Goal: Contribute content

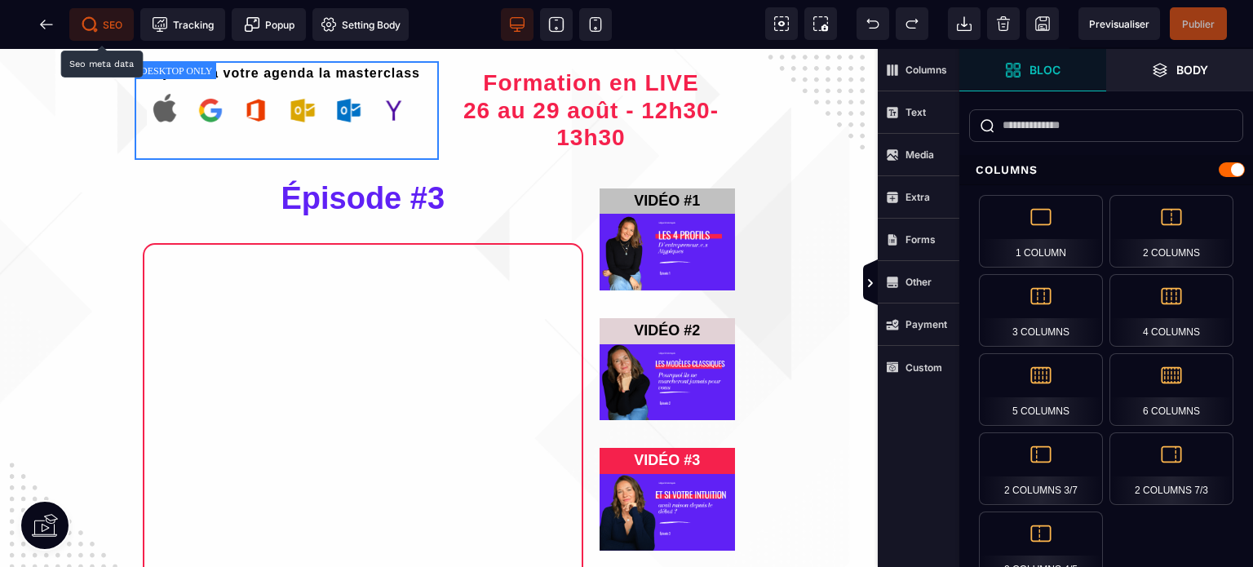
click at [97, 23] on icon at bounding box center [90, 24] width 16 height 16
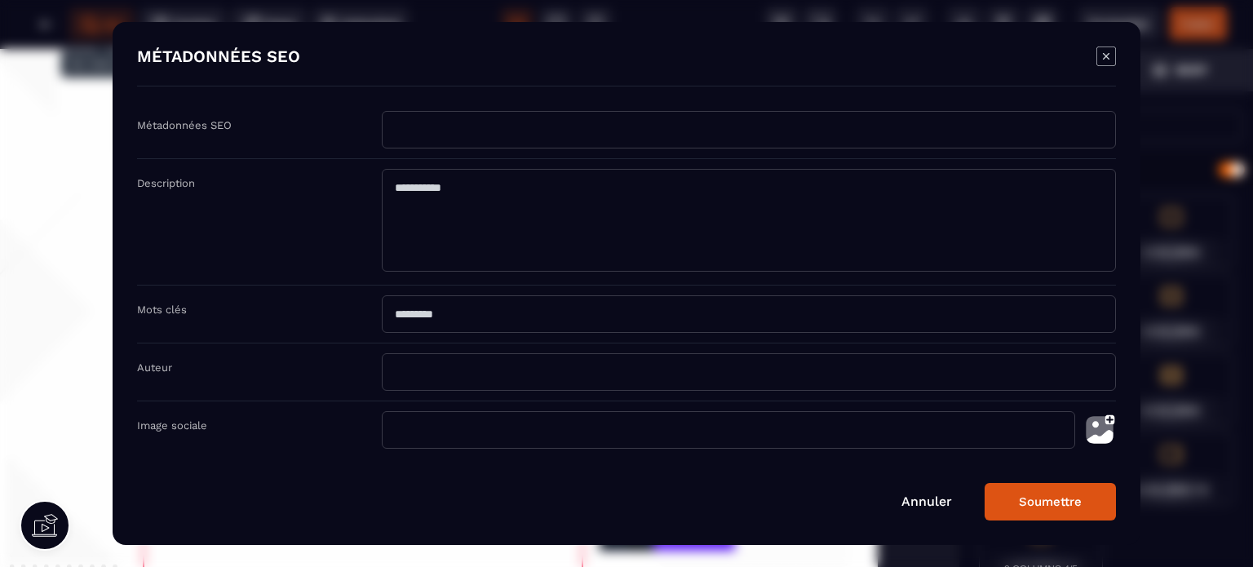
click at [424, 135] on input "Modal window" at bounding box center [749, 130] width 734 height 38
type input "*********"
click at [437, 192] on textarea "Modal window" at bounding box center [749, 220] width 734 height 103
type textarea "**********"
click at [1099, 436] on img "Modal window" at bounding box center [1099, 430] width 33 height 38
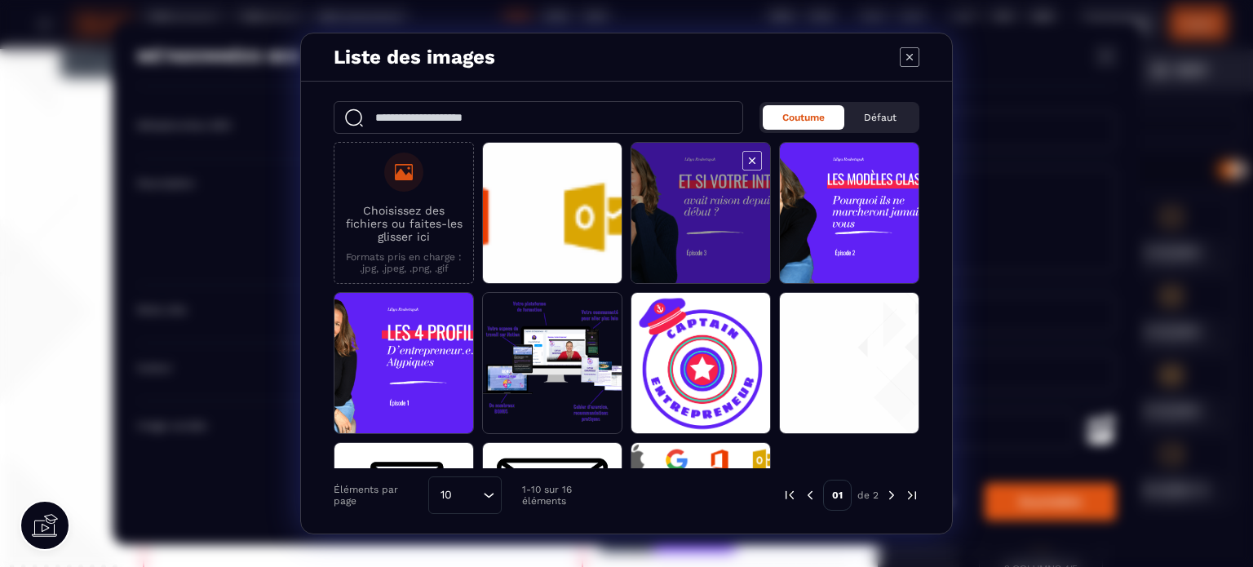
click at [684, 263] on span "Modal window" at bounding box center [700, 214] width 139 height 142
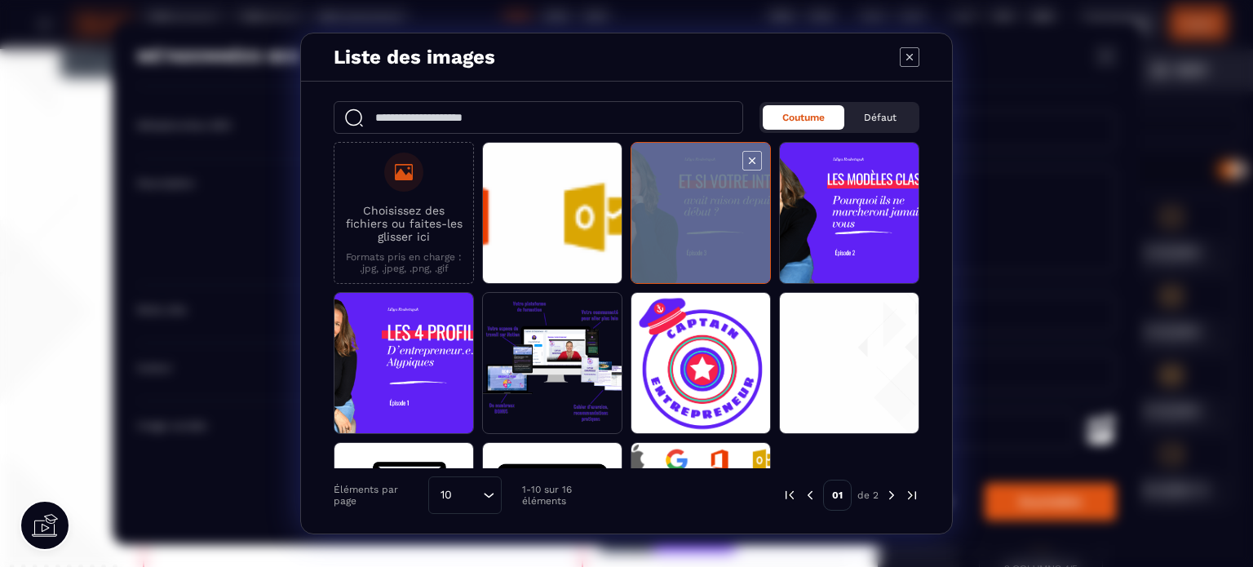
click at [684, 263] on span "Modal window" at bounding box center [700, 214] width 139 height 142
type input "**********"
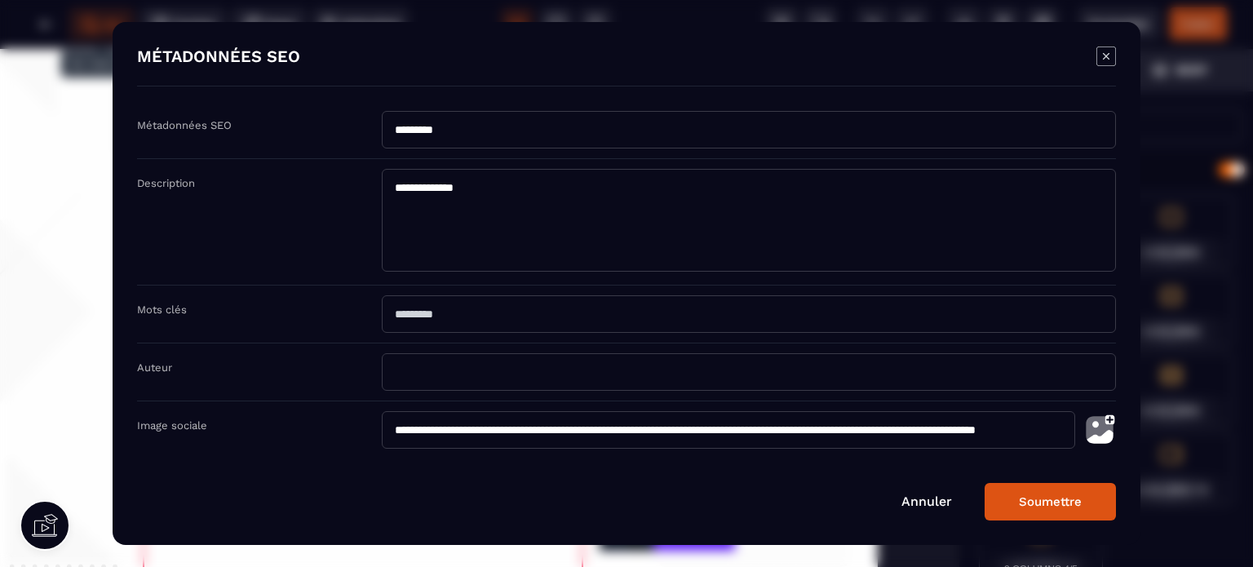
click at [1042, 503] on button "Soumettre" at bounding box center [1049, 502] width 131 height 38
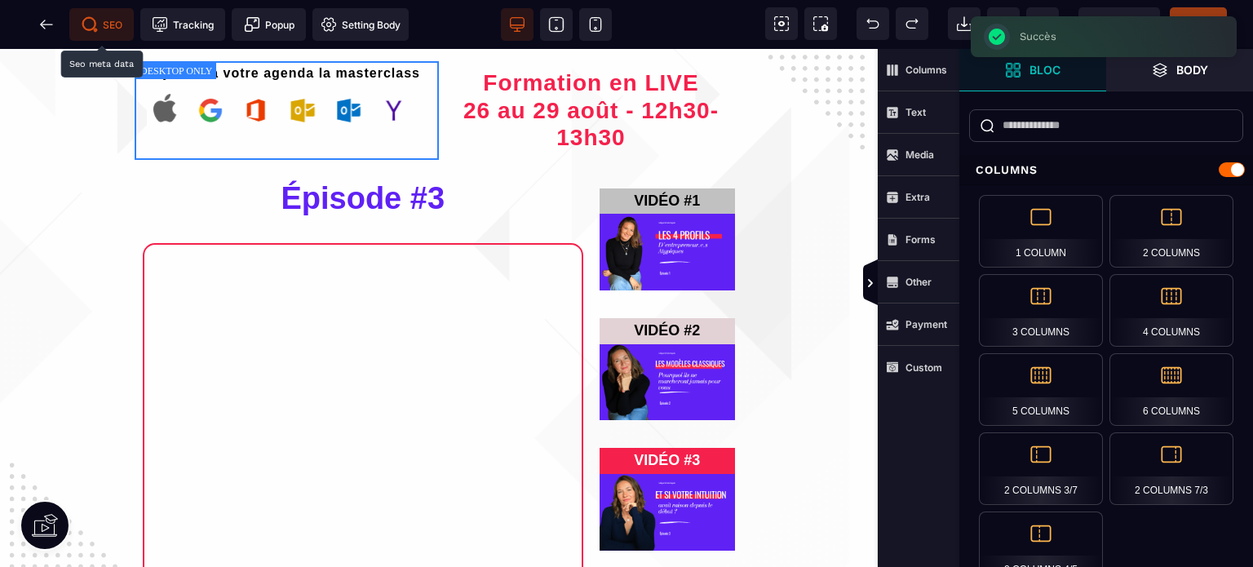
click at [1180, 4] on div "Previsualiser Publier" at bounding box center [1151, 23] width 201 height 47
click at [593, 23] on icon at bounding box center [595, 24] width 16 height 16
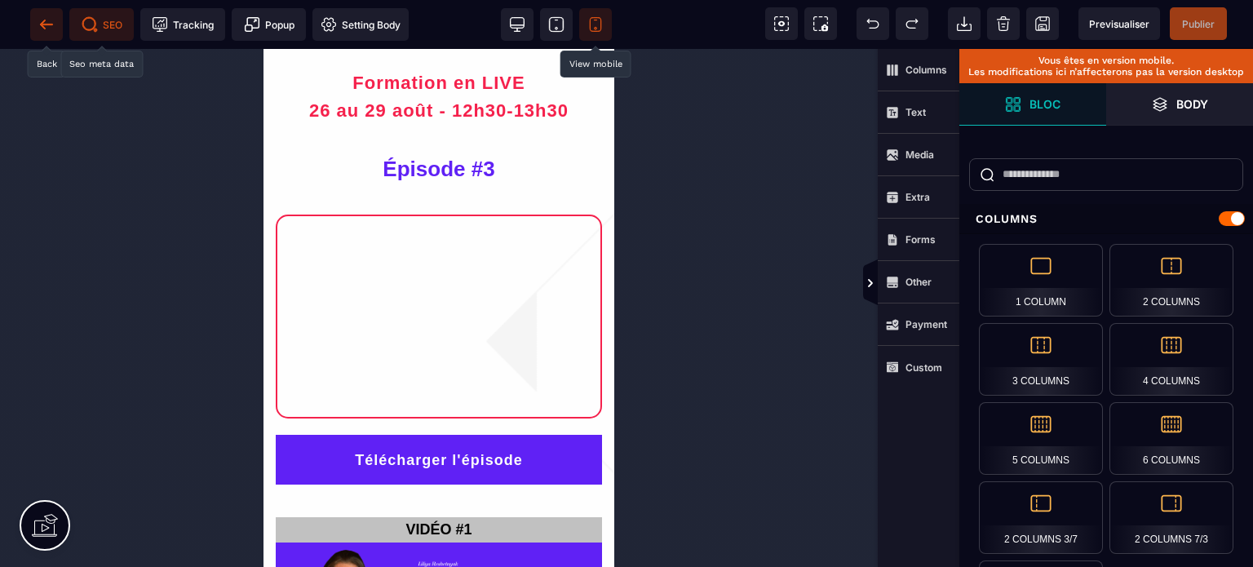
click at [46, 25] on icon at bounding box center [46, 24] width 16 height 16
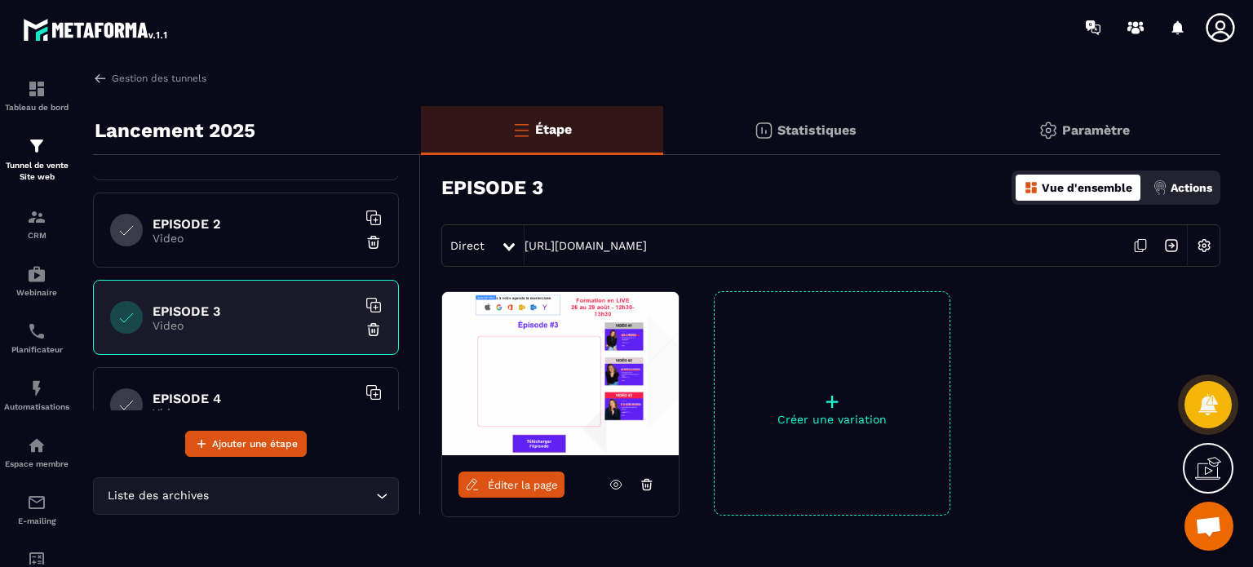
scroll to position [347, 0]
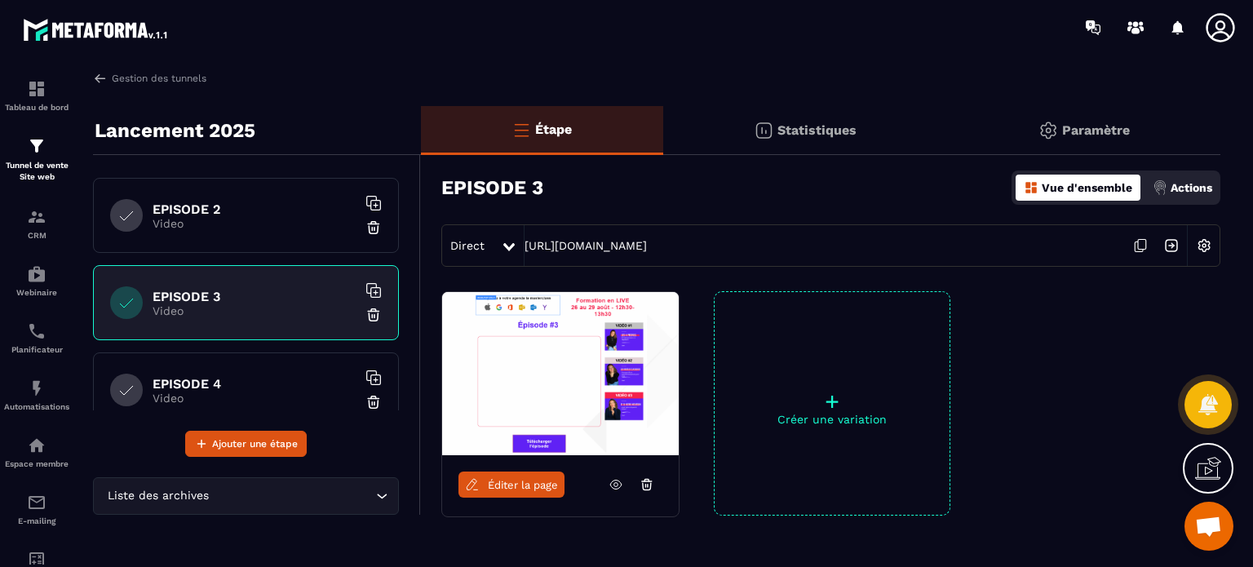
click at [295, 241] on div "EPISODE 2 Video" at bounding box center [246, 215] width 306 height 75
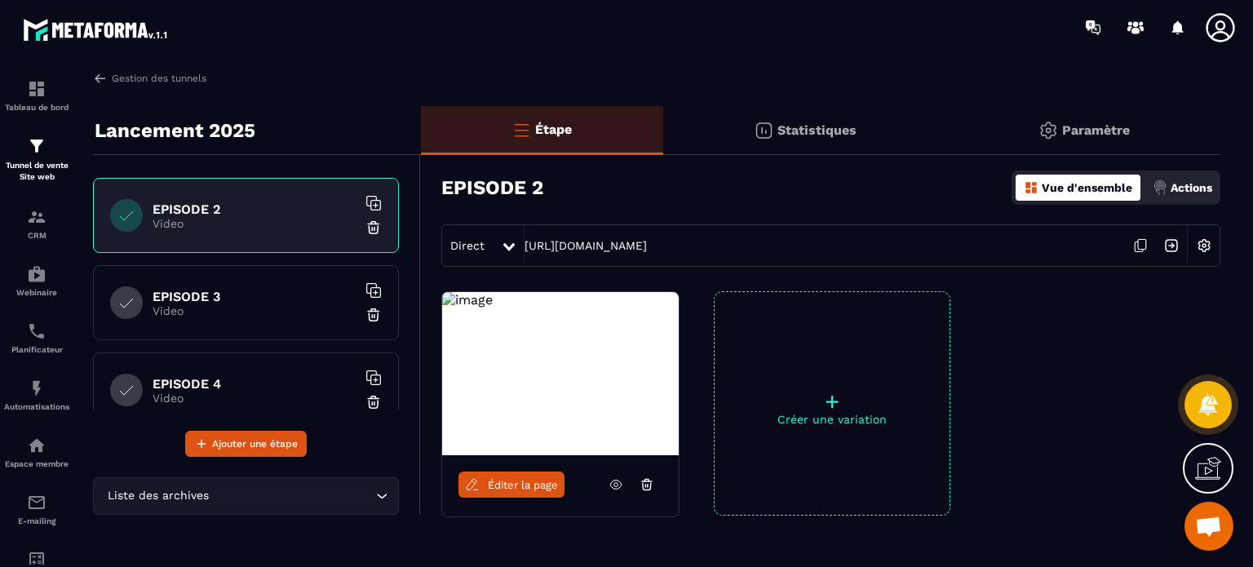
click at [507, 489] on span "Éditer la page" at bounding box center [523, 485] width 70 height 12
